Goal: Task Accomplishment & Management: Use online tool/utility

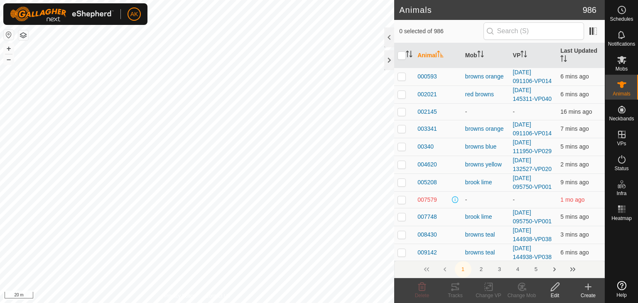
click at [27, 36] on button "button" at bounding box center [23, 35] width 10 height 10
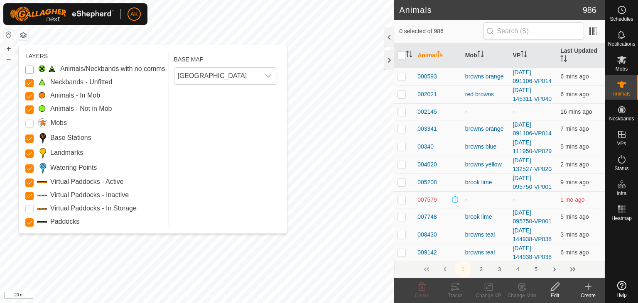
click at [28, 69] on Issue "Animals/Neckbands with no comms" at bounding box center [29, 70] width 8 height 8
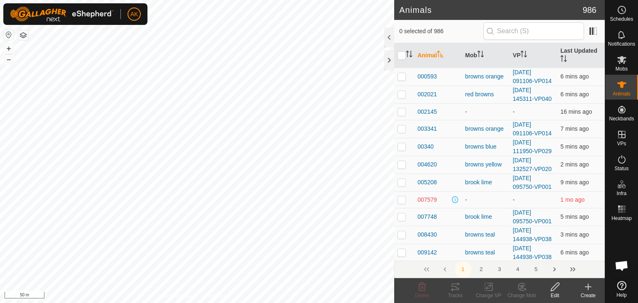
click at [27, 35] on button "button" at bounding box center [23, 35] width 10 height 10
click at [27, 34] on button "button" at bounding box center [23, 35] width 10 height 10
click at [27, 35] on button "button" at bounding box center [23, 35] width 10 height 10
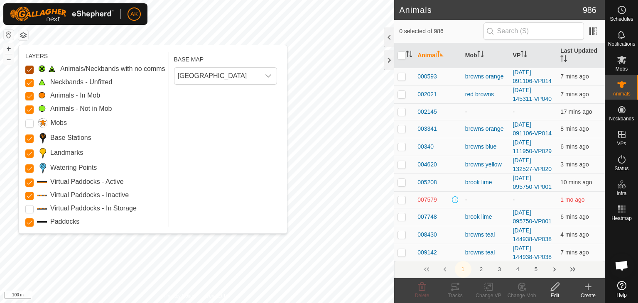
click at [32, 69] on Issue "Animals/Neckbands with no comms" at bounding box center [29, 70] width 8 height 8
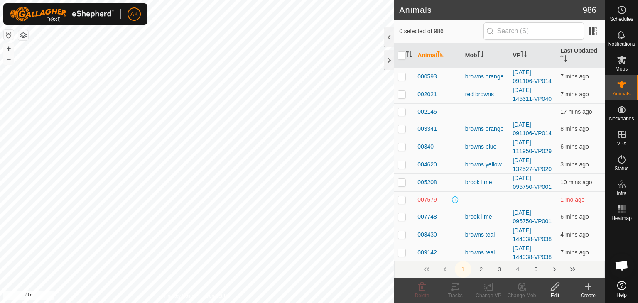
click at [588, 288] on icon at bounding box center [588, 287] width 0 height 6
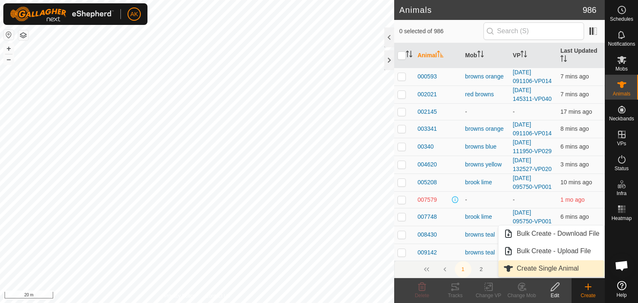
click at [555, 270] on link "Create Single Animal" at bounding box center [551, 268] width 106 height 17
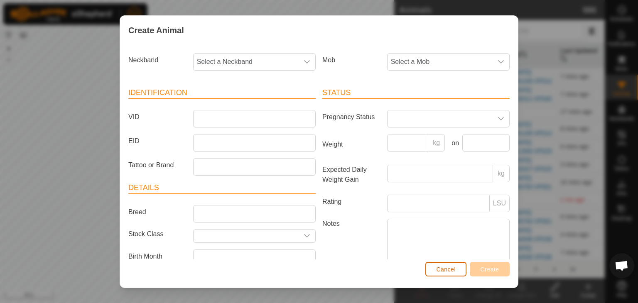
click at [435, 272] on button "Cancel" at bounding box center [445, 269] width 41 height 15
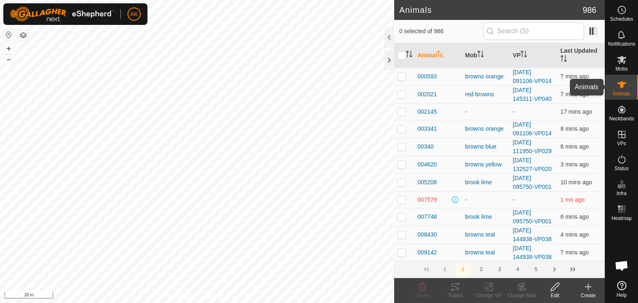
click at [618, 91] on span "Animals" at bounding box center [622, 93] width 18 height 5
click at [523, 288] on icon at bounding box center [522, 287] width 6 height 4
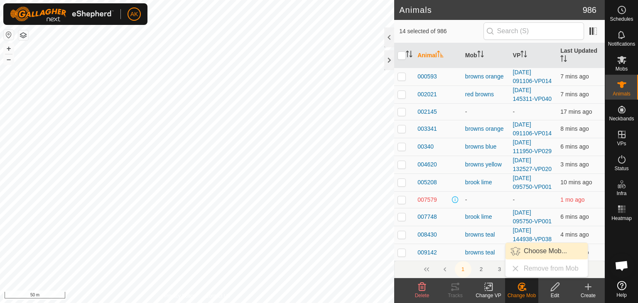
click at [529, 248] on span "Choose Mob..." at bounding box center [545, 251] width 43 height 10
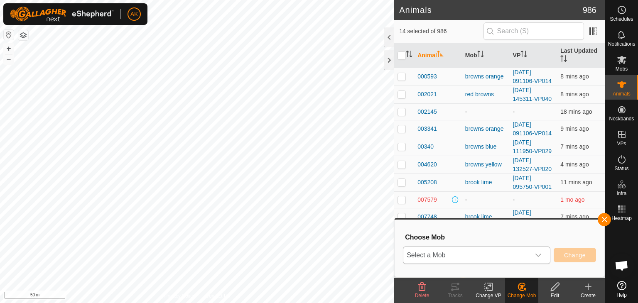
click at [515, 253] on span "Select a Mob" at bounding box center [466, 255] width 127 height 17
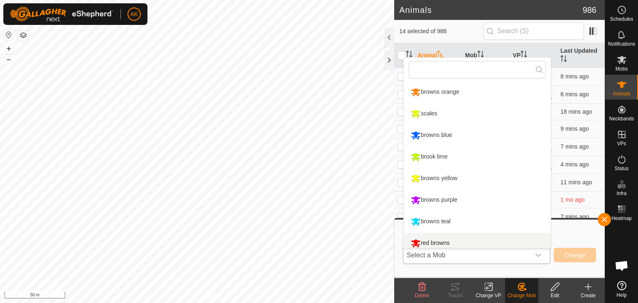
scroll to position [6, 0]
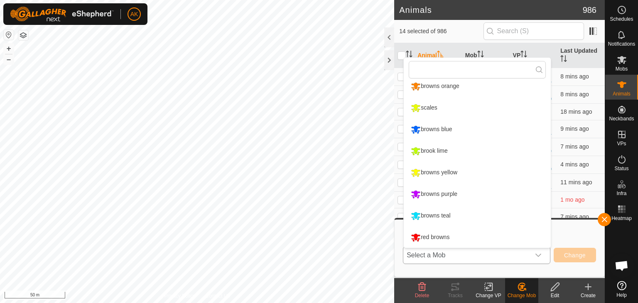
click at [428, 172] on li "browns yellow" at bounding box center [477, 172] width 147 height 21
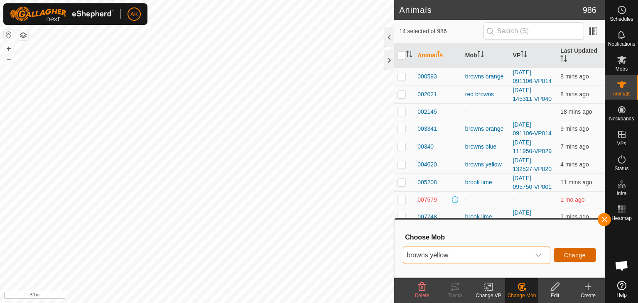
click at [575, 257] on span "Change" at bounding box center [575, 255] width 22 height 7
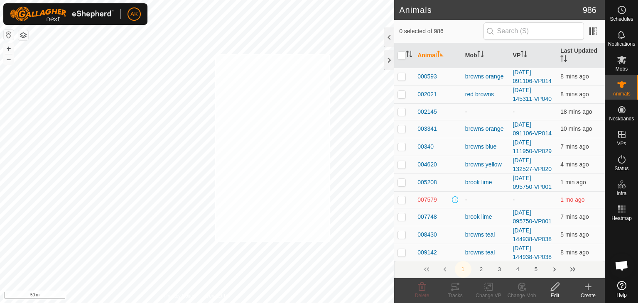
checkbox input "true"
click at [487, 287] on icon at bounding box center [489, 287] width 10 height 10
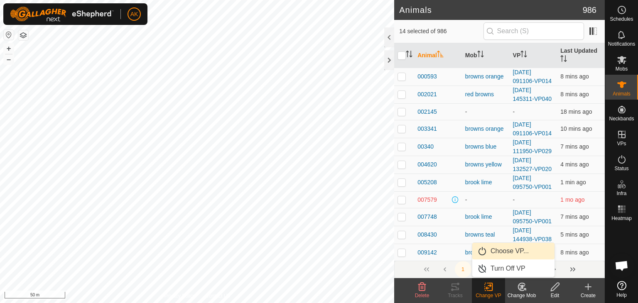
click at [504, 252] on link "Choose VP..." at bounding box center [513, 251] width 82 height 17
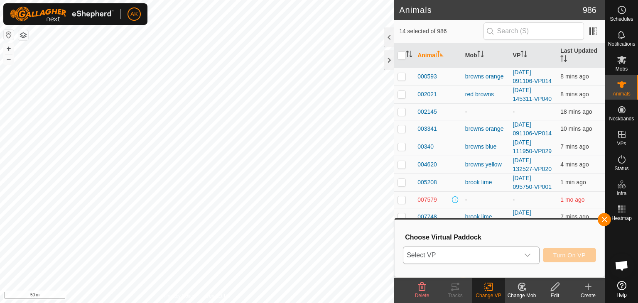
click at [486, 259] on span "Select VP" at bounding box center [461, 255] width 116 height 17
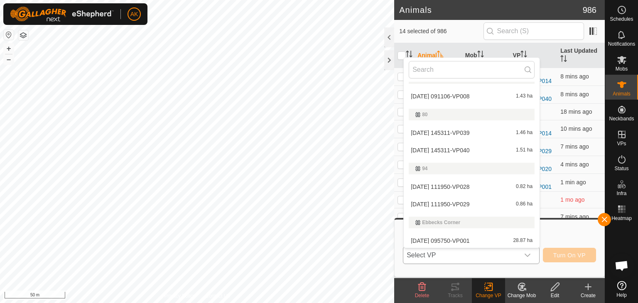
scroll to position [230, 0]
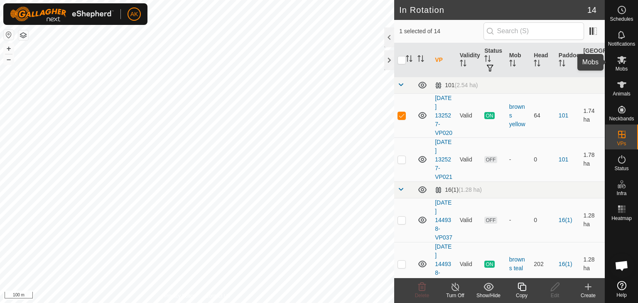
click at [622, 59] on icon at bounding box center [621, 60] width 9 height 8
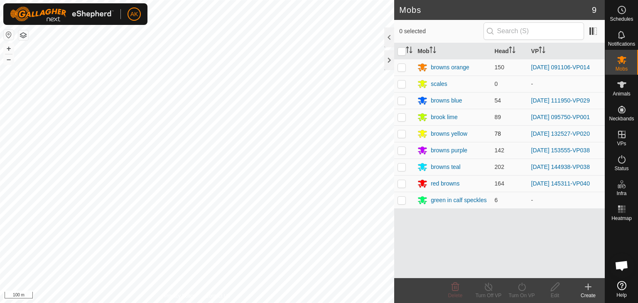
click at [402, 133] on p-checkbox at bounding box center [402, 133] width 8 height 7
checkbox input "true"
click at [520, 290] on icon at bounding box center [521, 287] width 7 height 8
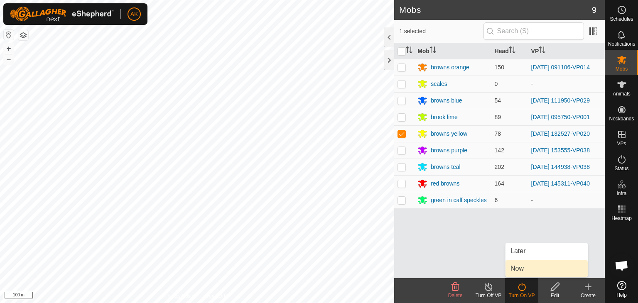
click at [526, 271] on link "Now" at bounding box center [547, 268] width 82 height 17
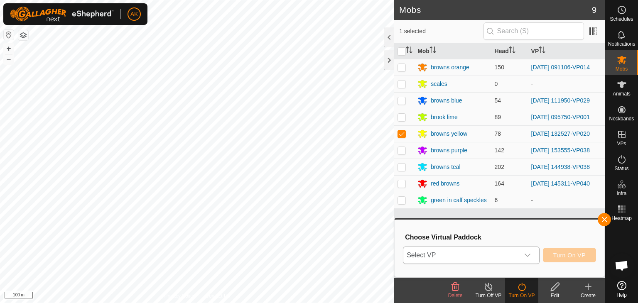
click at [523, 249] on div "dropdown trigger" at bounding box center [527, 255] width 17 height 17
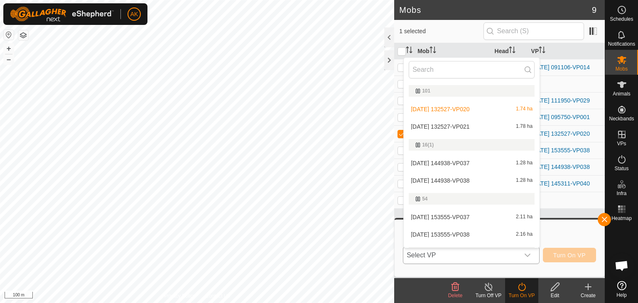
click at [452, 127] on li "2025-09-05 132527-VP021 1.78 ha" at bounding box center [472, 126] width 136 height 17
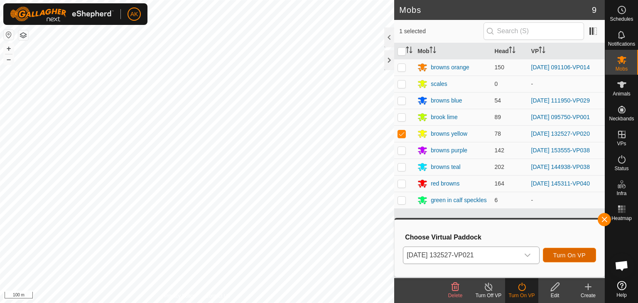
click at [552, 256] on button "Turn On VP" at bounding box center [569, 255] width 53 height 15
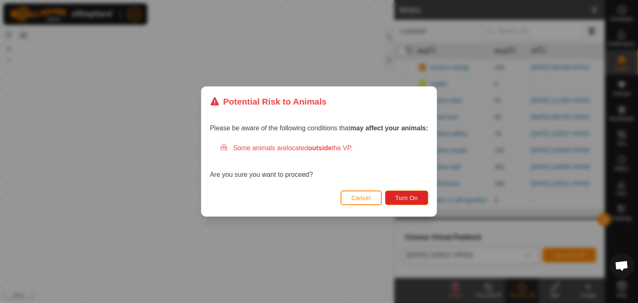
click at [405, 183] on div "Please be aware of the following conditions that may affect your animals: Some …" at bounding box center [318, 152] width 235 height 71
click at [406, 197] on span "Turn On" at bounding box center [406, 198] width 22 height 7
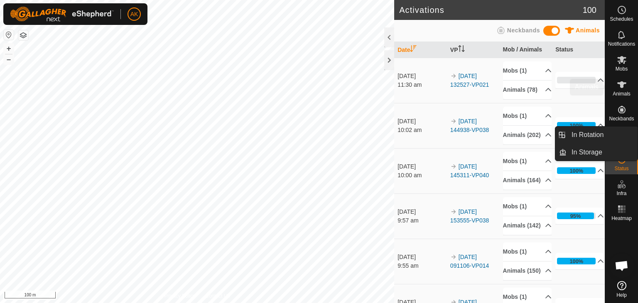
click at [623, 83] on icon at bounding box center [621, 84] width 9 height 7
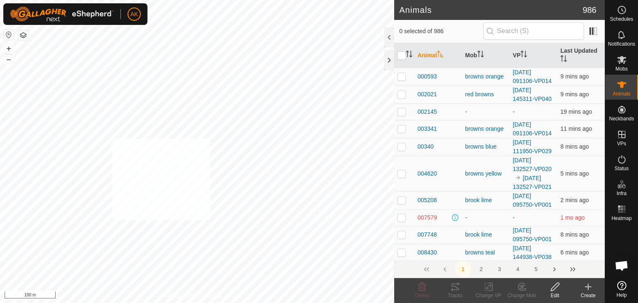
checkbox input "true"
click at [487, 291] on rect at bounding box center [488, 286] width 7 height 7
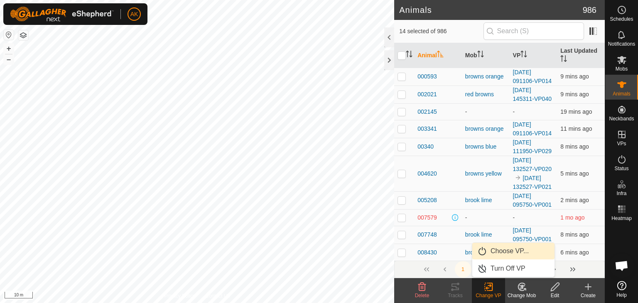
click at [503, 252] on link "Choose VP..." at bounding box center [513, 251] width 82 height 17
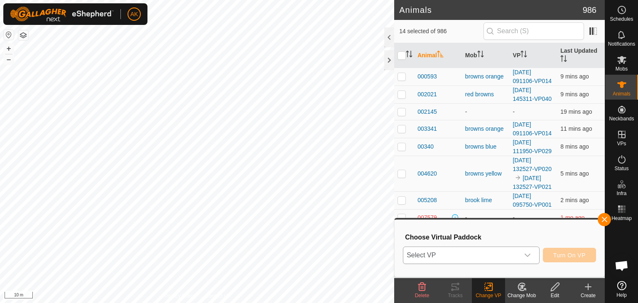
click at [525, 251] on div "dropdown trigger" at bounding box center [527, 255] width 17 height 17
click at [528, 255] on icon "dropdown trigger" at bounding box center [527, 255] width 7 height 7
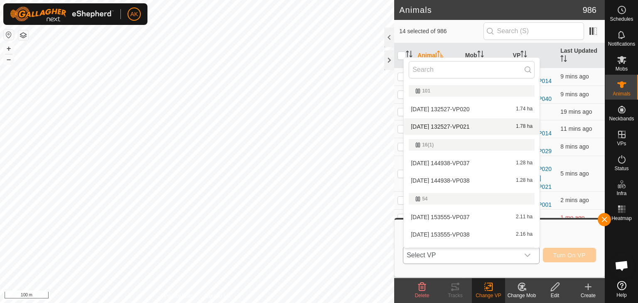
click at [434, 125] on li "2025-09-05 132527-VP021 1.78 ha" at bounding box center [472, 126] width 136 height 17
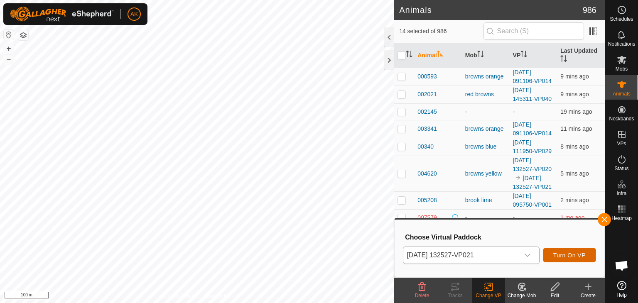
click at [580, 258] on span "Turn On VP" at bounding box center [569, 255] width 32 height 7
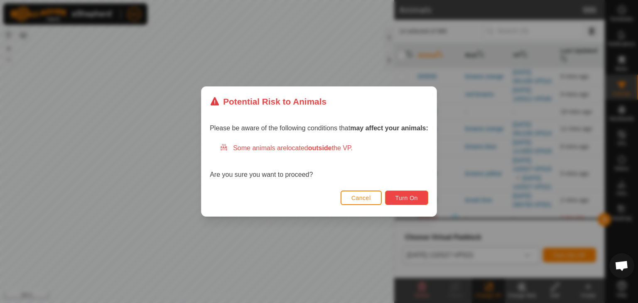
click at [410, 197] on span "Turn On" at bounding box center [406, 198] width 22 height 7
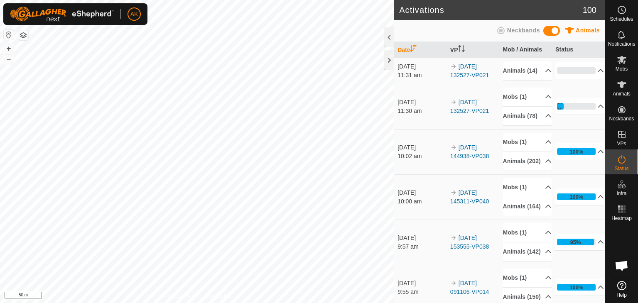
click at [23, 35] on button "button" at bounding box center [23, 35] width 10 height 10
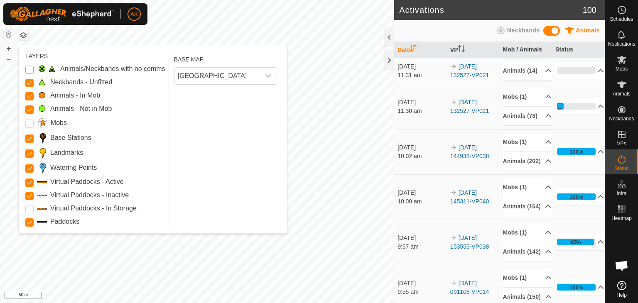
click at [30, 69] on Issue "Animals/Neckbands with no comms" at bounding box center [29, 70] width 8 height 8
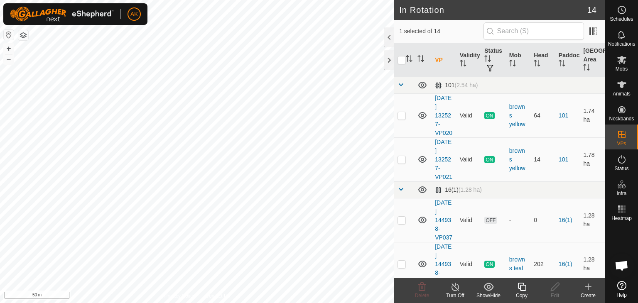
checkbox input "true"
checkbox input "false"
click at [420, 284] on icon at bounding box center [422, 287] width 8 height 8
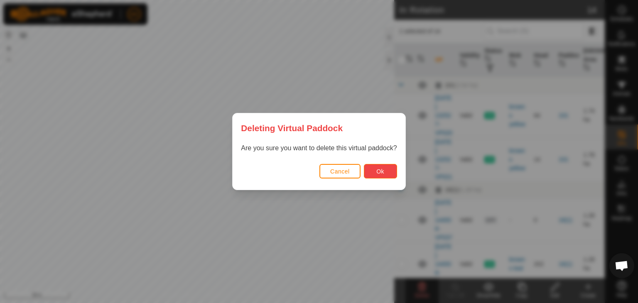
click at [376, 171] on span "Ok" at bounding box center [380, 171] width 8 height 7
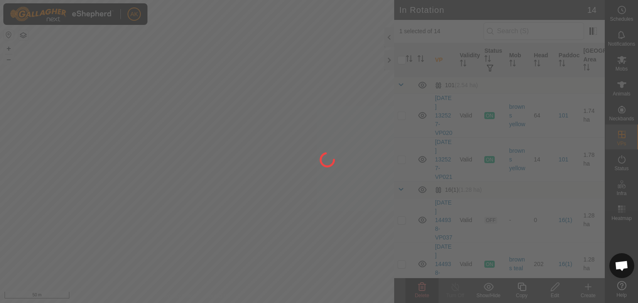
checkbox input "false"
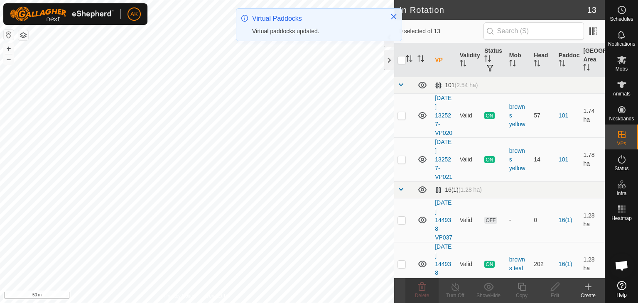
checkbox input "true"
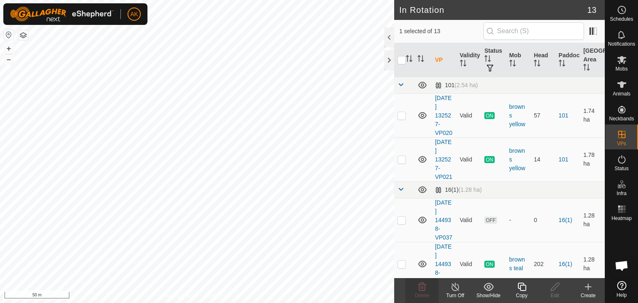
click at [522, 287] on icon at bounding box center [522, 287] width 10 height 10
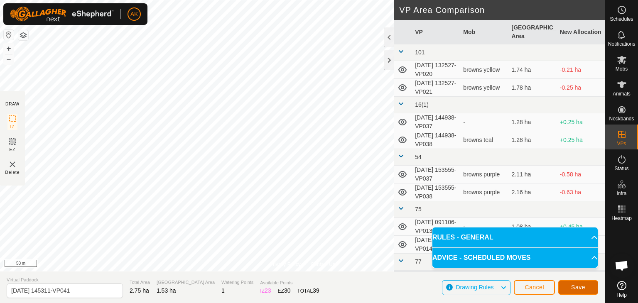
click at [587, 289] on button "Save" at bounding box center [578, 287] width 40 height 15
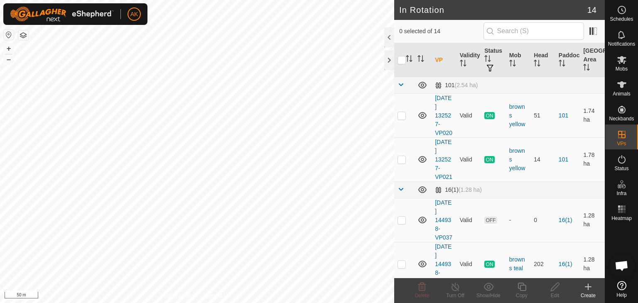
checkbox input "true"
click at [558, 288] on icon at bounding box center [555, 287] width 10 height 10
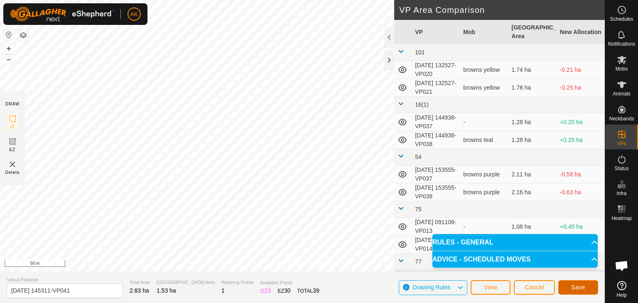
click at [571, 285] on span "Save" at bounding box center [578, 287] width 14 height 7
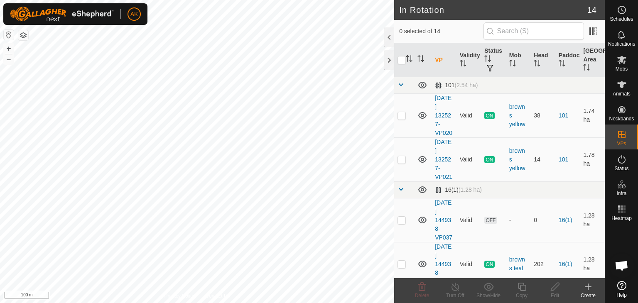
checkbox input "true"
checkbox input "false"
click at [425, 286] on icon at bounding box center [422, 287] width 8 height 8
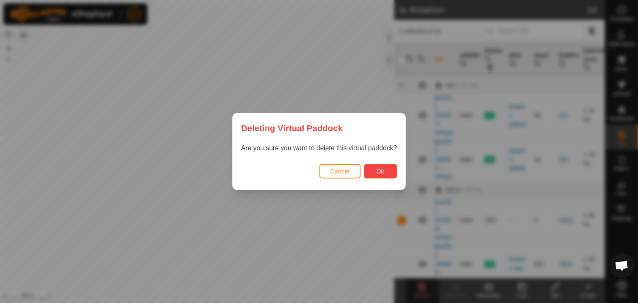
click at [378, 172] on span "Ok" at bounding box center [380, 171] width 8 height 7
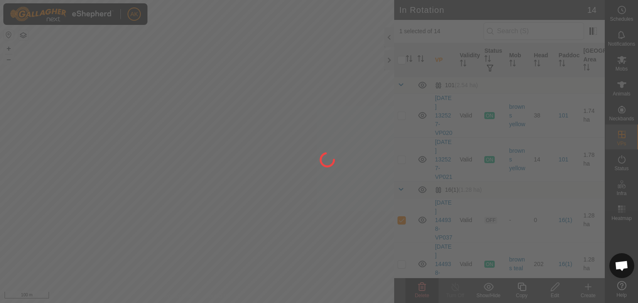
checkbox input "false"
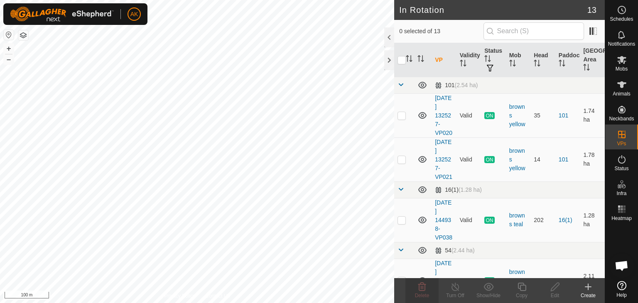
checkbox input "true"
click at [527, 286] on icon at bounding box center [522, 287] width 10 height 10
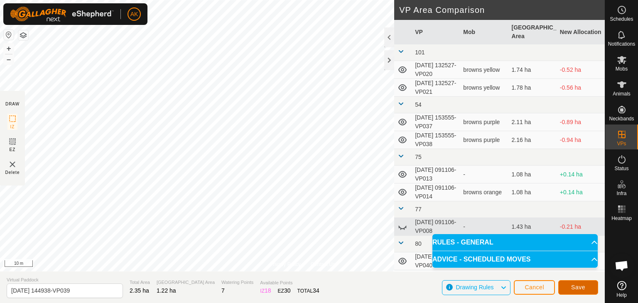
click at [582, 286] on span "Save" at bounding box center [578, 287] width 14 height 7
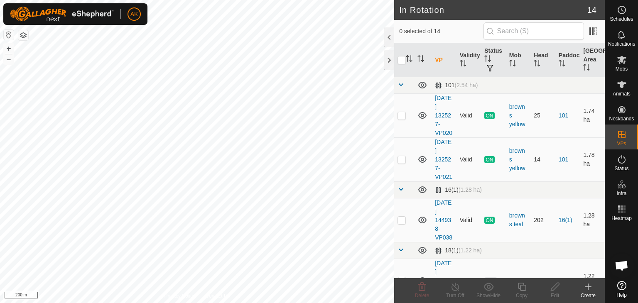
checkbox input "true"
checkbox input "false"
click at [422, 285] on icon at bounding box center [422, 287] width 8 height 8
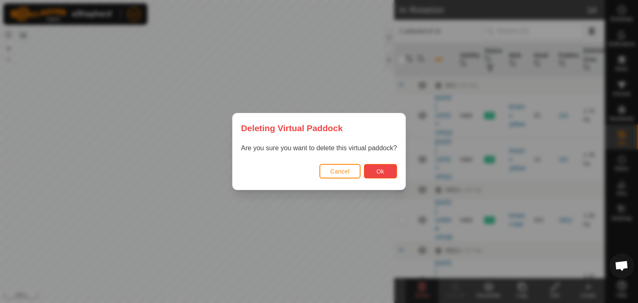
click at [386, 170] on button "Ok" at bounding box center [380, 171] width 33 height 15
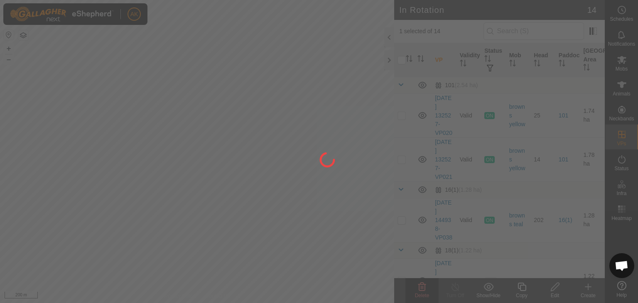
checkbox input "false"
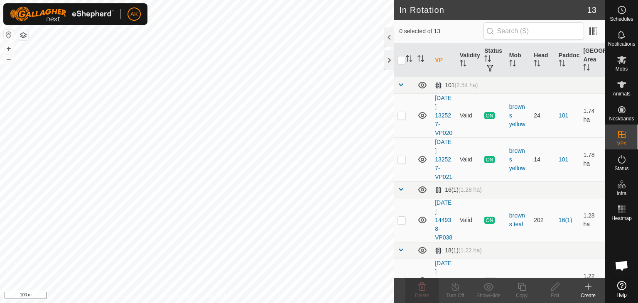
checkbox input "true"
click at [523, 290] on icon at bounding box center [522, 287] width 8 height 8
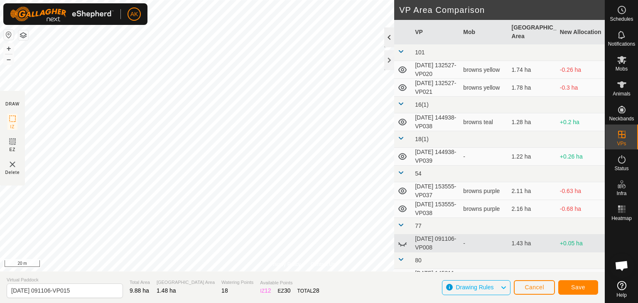
click at [385, 58] on div "Privacy Policy Contact Us Type: Inclusion Zone undefined Animal + – ⇧ i 20 m DR…" at bounding box center [302, 151] width 605 height 303
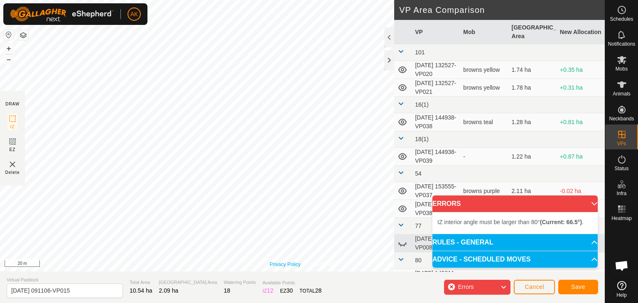
click at [283, 264] on div "Privacy Policy Contact Us Type: Inclusion Zone undefined Animal + – ⇧ i 20 m" at bounding box center [302, 136] width 605 height 272
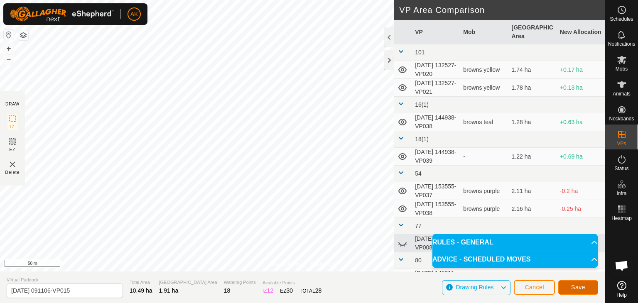
click at [578, 290] on span "Save" at bounding box center [578, 287] width 14 height 7
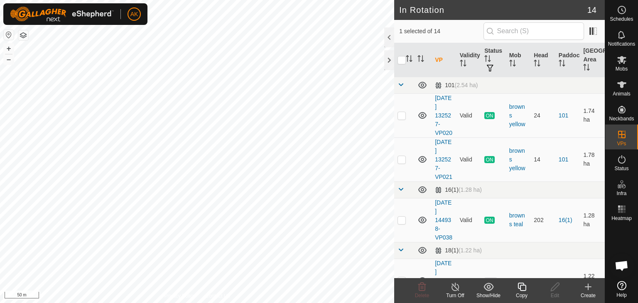
checkbox input "false"
checkbox input "true"
click at [522, 291] on icon at bounding box center [522, 287] width 10 height 10
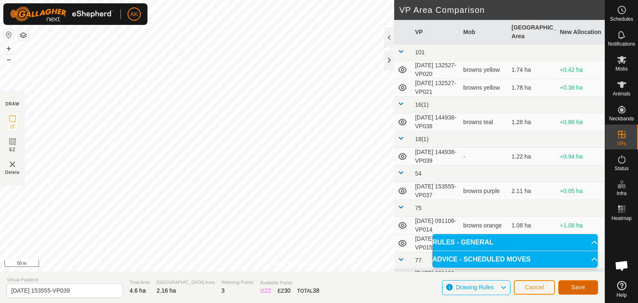
click at [573, 287] on span "Save" at bounding box center [578, 287] width 14 height 7
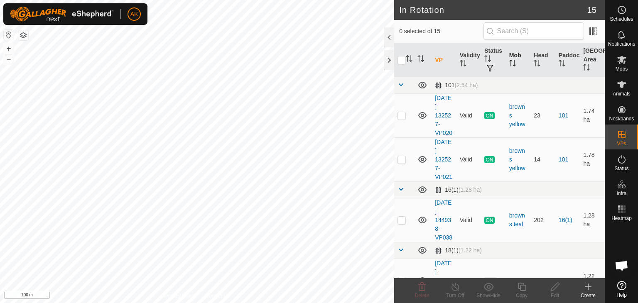
click at [513, 54] on th "Mob" at bounding box center [518, 60] width 25 height 34
click at [555, 57] on th "Paddock" at bounding box center [567, 60] width 25 height 34
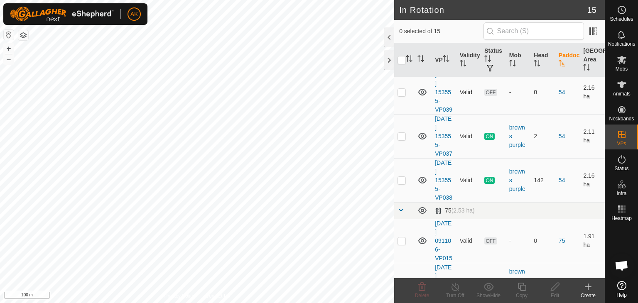
scroll to position [208, 0]
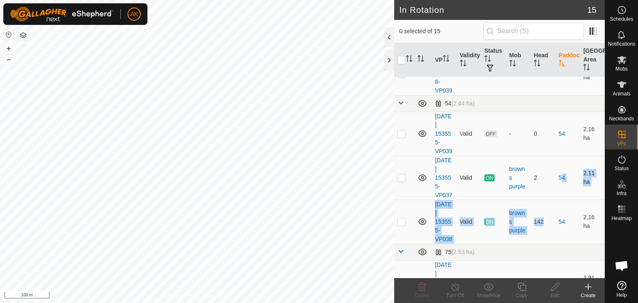
drag, startPoint x: 553, startPoint y: 245, endPoint x: 550, endPoint y: 208, distance: 37.1
click at [550, 208] on tbody "101 (2.54 ha) 2025-09-05 132527-VP020 Valid ON browns yellow 23 101 1.74 ha 202…" at bounding box center [499, 274] width 211 height 810
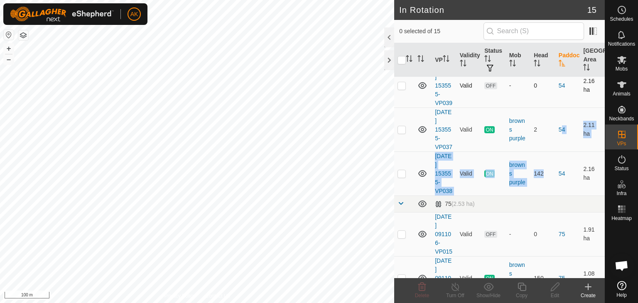
scroll to position [291, 0]
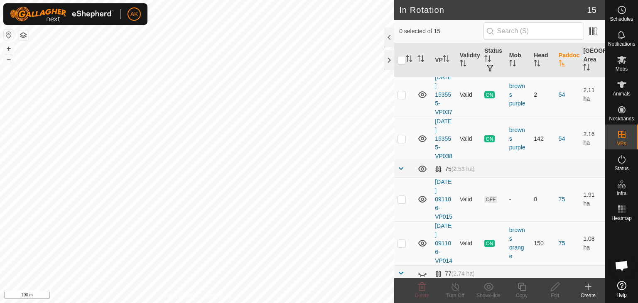
click at [399, 98] on p-checkbox at bounding box center [402, 94] width 8 height 7
click at [401, 98] on p-checkbox at bounding box center [402, 94] width 8 height 7
checkbox input "false"
click at [403, 142] on p-checkbox at bounding box center [402, 138] width 8 height 7
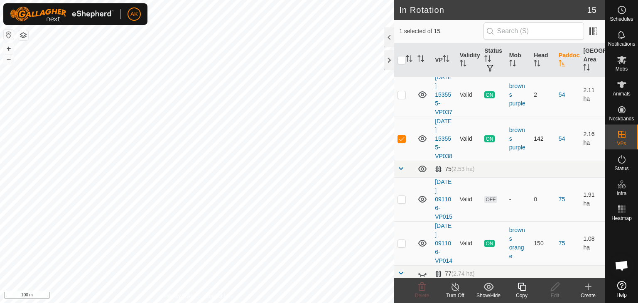
checkbox input "false"
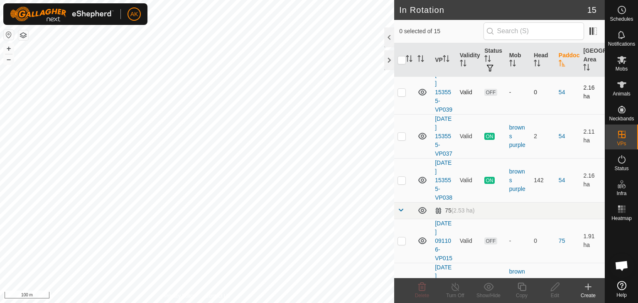
click at [400, 96] on p-checkbox at bounding box center [402, 92] width 8 height 7
checkbox input "false"
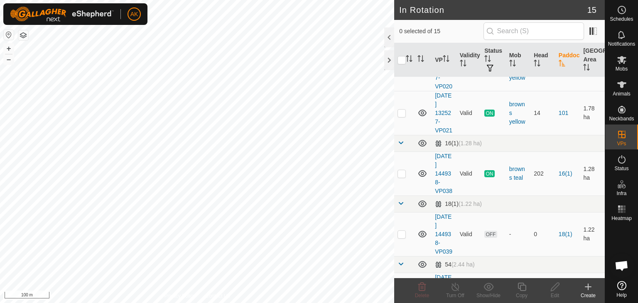
scroll to position [0, 0]
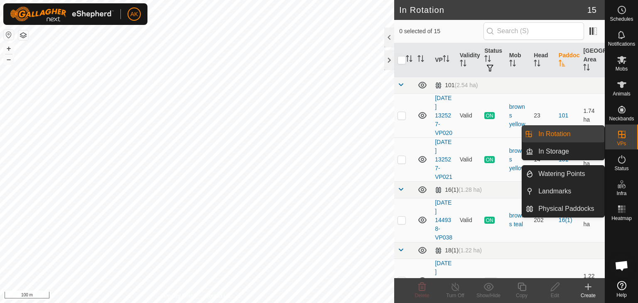
click at [621, 134] on icon at bounding box center [622, 135] width 10 height 10
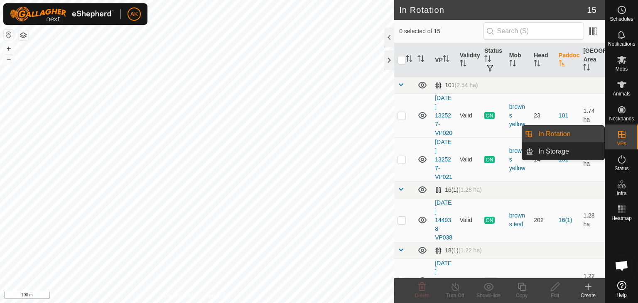
click at [547, 132] on link "In Rotation" at bounding box center [568, 134] width 71 height 17
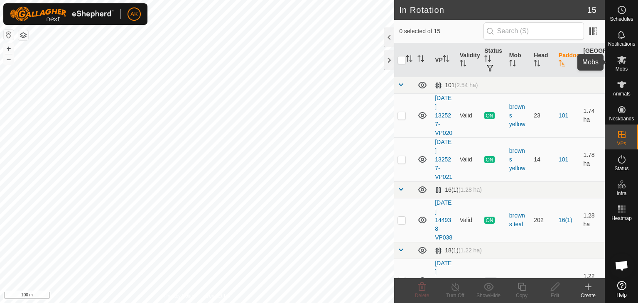
click at [619, 64] on icon at bounding box center [622, 60] width 10 height 10
click at [560, 294] on div "Edit" at bounding box center [554, 295] width 33 height 7
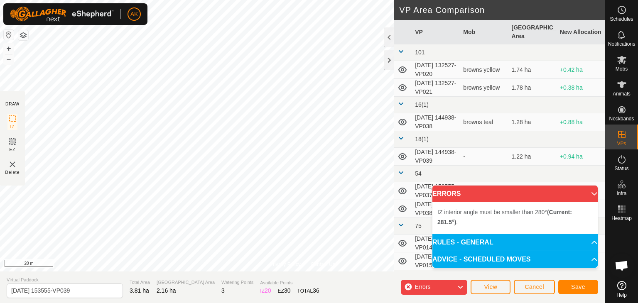
click at [407, 234] on div "Privacy Policy Contact Us Status: OFF Type: Inclusion Zone + – ⇧ i 20 m DRAW IZ…" at bounding box center [302, 151] width 605 height 303
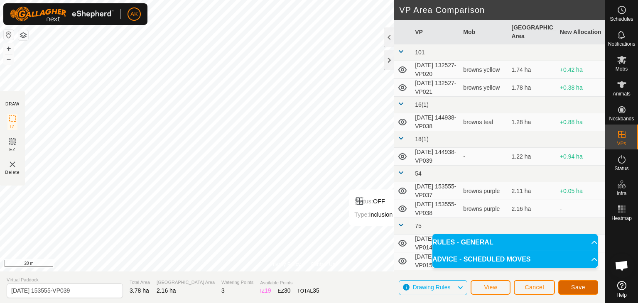
click at [579, 284] on span "Save" at bounding box center [578, 287] width 14 height 7
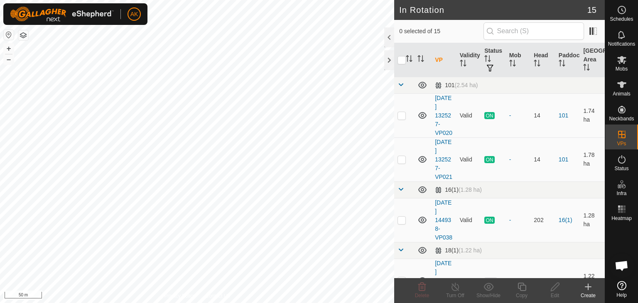
click at [250, 303] on html "AK Schedules Notifications Mobs Animals Neckbands VPs Status Infra Heatmap Help…" at bounding box center [319, 151] width 638 height 303
checkbox input "true"
checkbox input "false"
click at [425, 287] on icon at bounding box center [422, 287] width 8 height 8
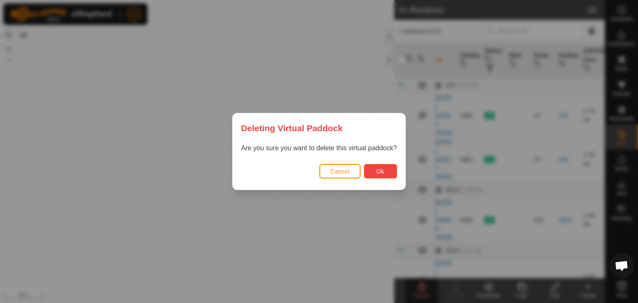
click at [384, 172] on span "Ok" at bounding box center [380, 171] width 8 height 7
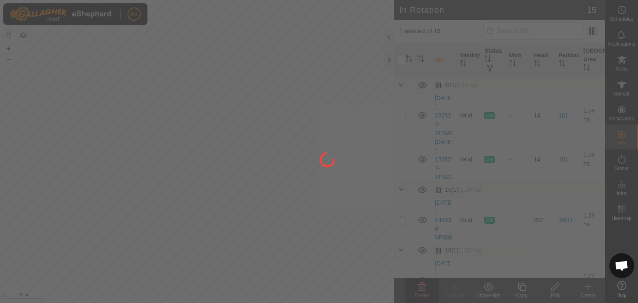
checkbox input "false"
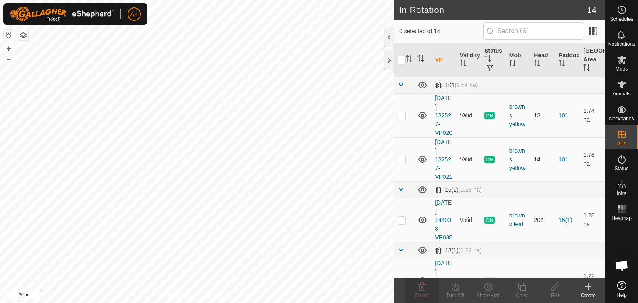
checkbox input "true"
click at [523, 286] on icon at bounding box center [522, 287] width 10 height 10
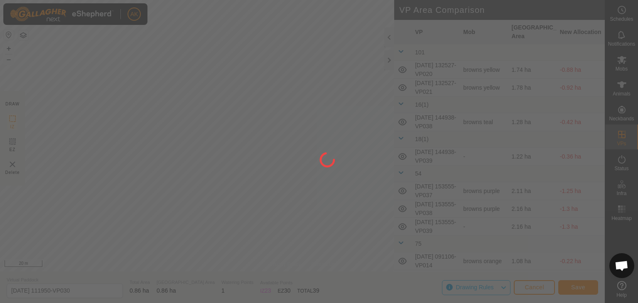
click at [373, 230] on div "AK Schedules Notifications Mobs Animals Neckbands VPs Status Infra Heatmap Help…" at bounding box center [319, 151] width 638 height 303
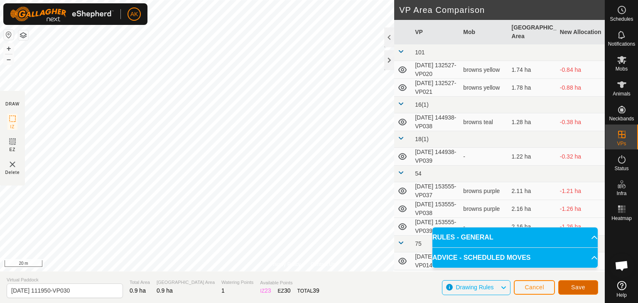
click at [572, 290] on span "Save" at bounding box center [578, 287] width 14 height 7
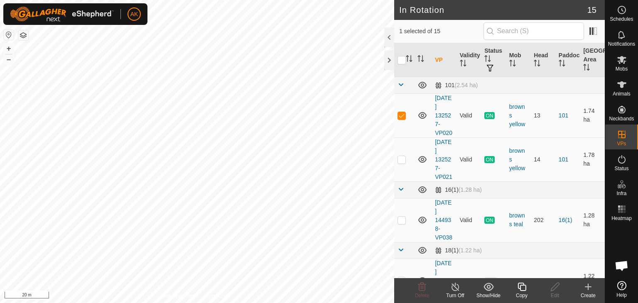
checkbox input "false"
checkbox input "true"
click at [520, 289] on icon at bounding box center [522, 287] width 8 height 8
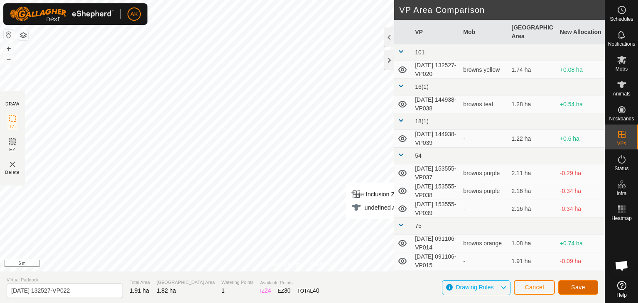
click at [588, 286] on button "Save" at bounding box center [578, 287] width 40 height 15
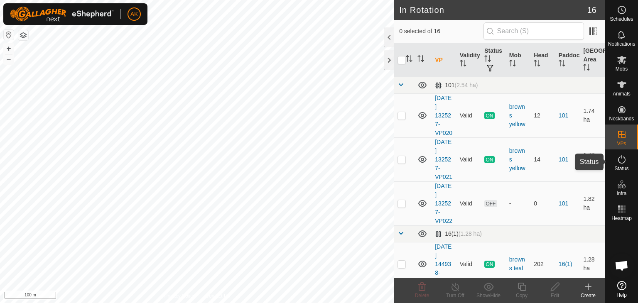
click at [623, 160] on icon at bounding box center [622, 160] width 10 height 10
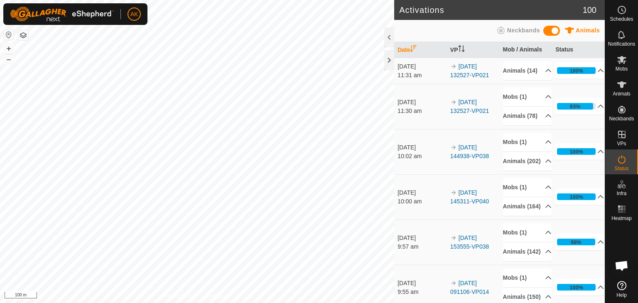
click at [25, 33] on button "button" at bounding box center [23, 35] width 10 height 10
